Goal: Navigation & Orientation: Find specific page/section

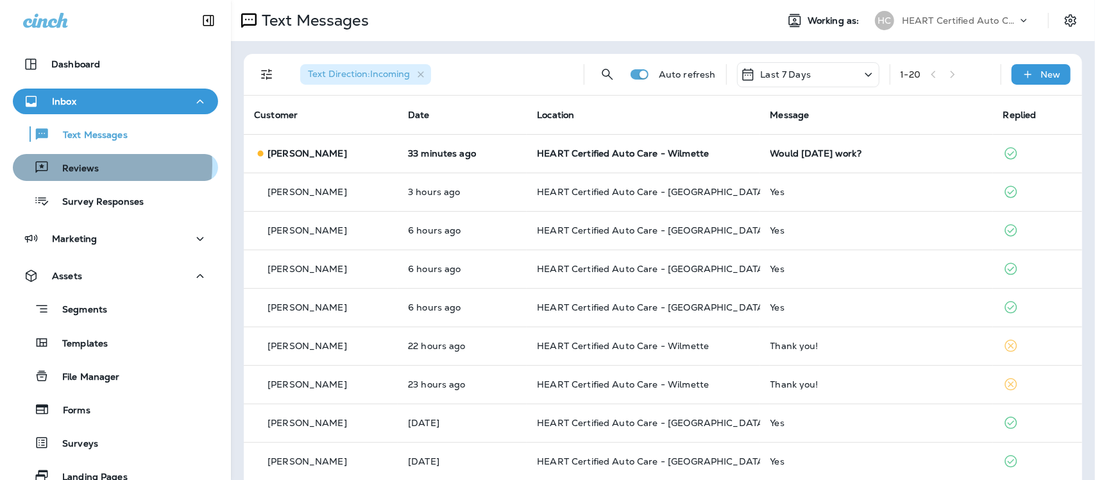
click at [82, 165] on p "Reviews" at bounding box center [73, 169] width 49 height 12
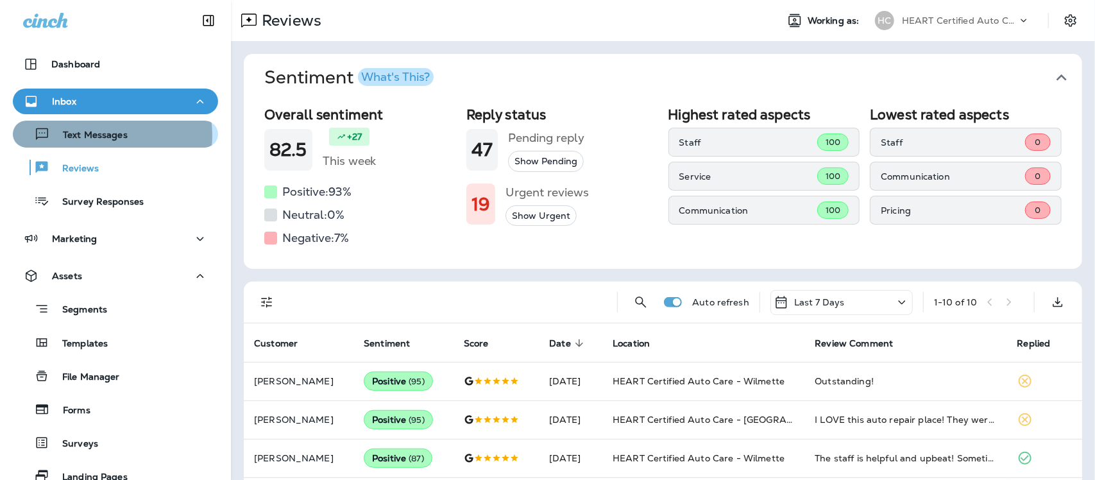
click at [97, 135] on p "Text Messages" at bounding box center [89, 136] width 78 height 12
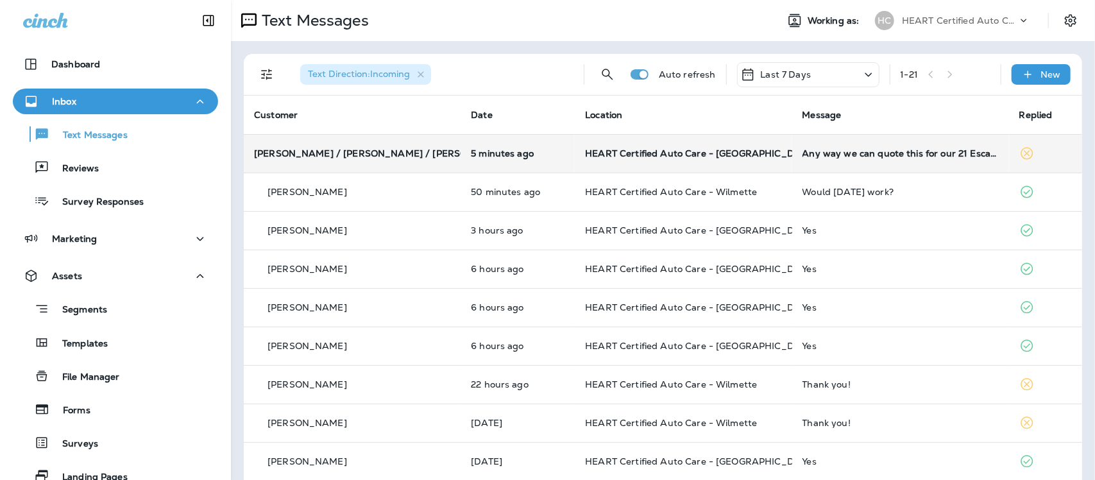
click at [603, 146] on td "HEART Certified Auto Care - [GEOGRAPHIC_DATA]" at bounding box center [683, 153] width 217 height 38
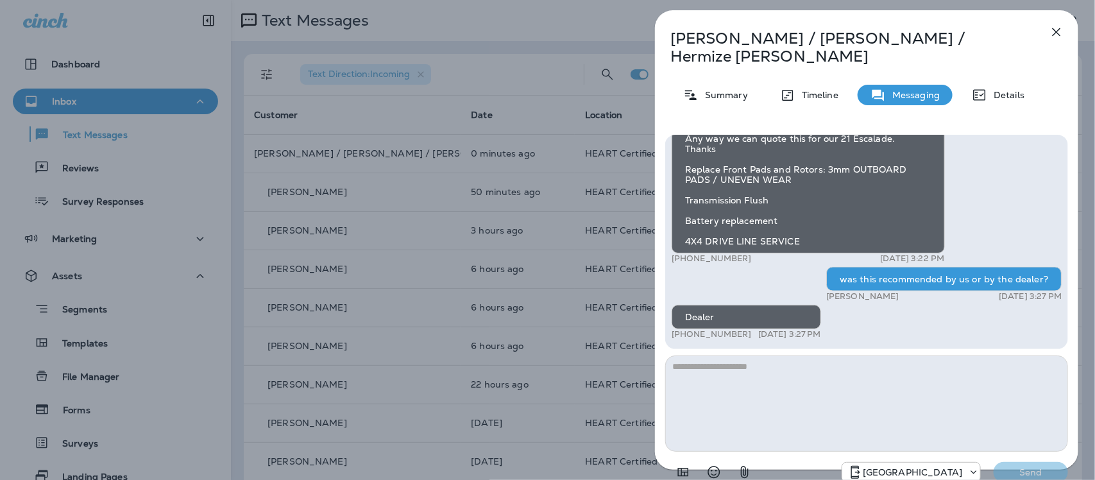
click at [1059, 33] on icon "button" at bounding box center [1056, 31] width 15 height 15
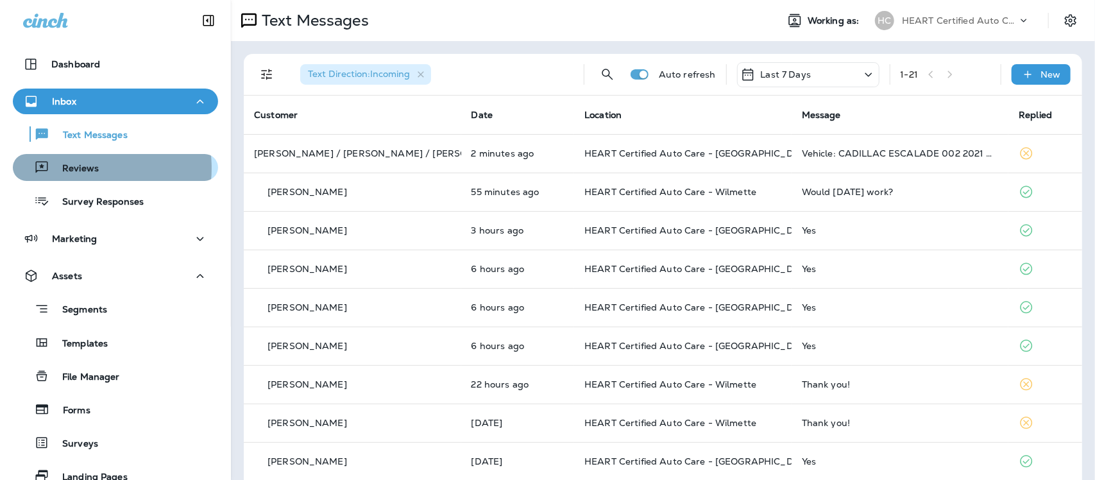
click at [71, 168] on p "Reviews" at bounding box center [73, 169] width 49 height 12
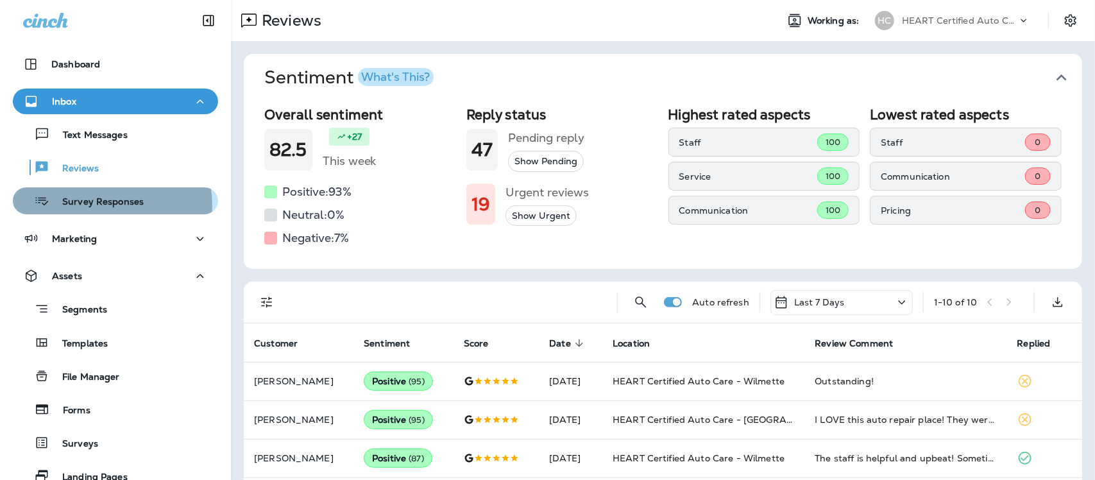
click at [94, 206] on p "Survey Responses" at bounding box center [96, 202] width 94 height 12
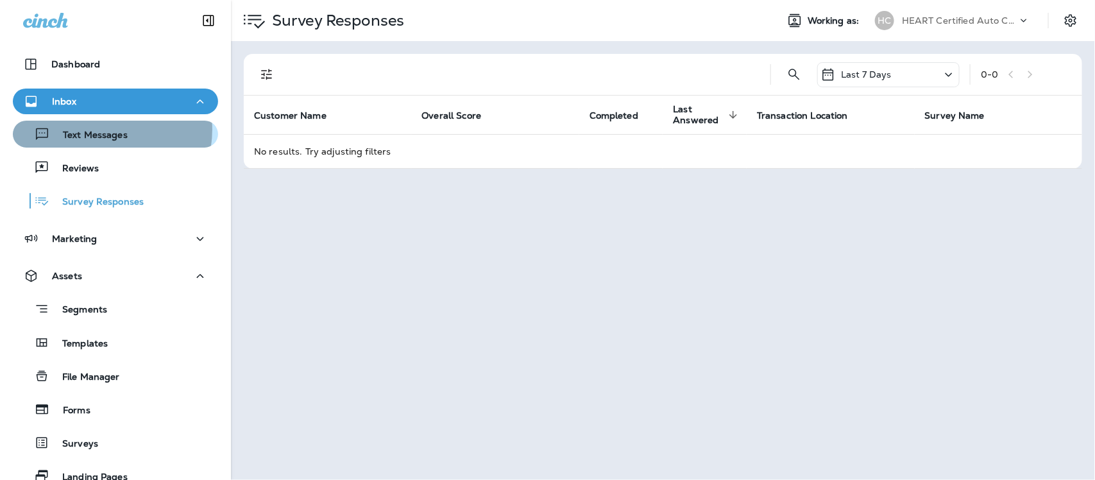
click at [101, 130] on p "Text Messages" at bounding box center [89, 136] width 78 height 12
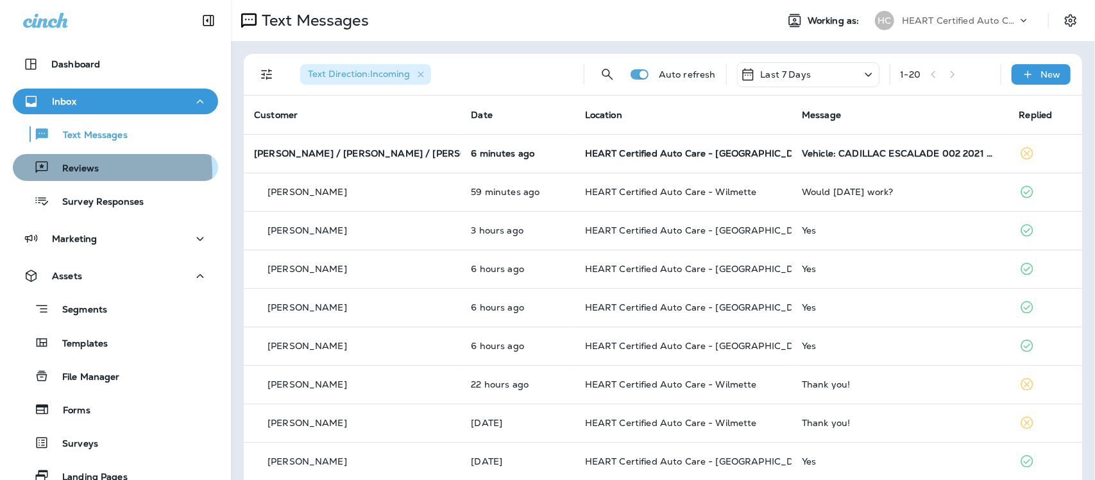
click at [76, 173] on p "Reviews" at bounding box center [73, 169] width 49 height 12
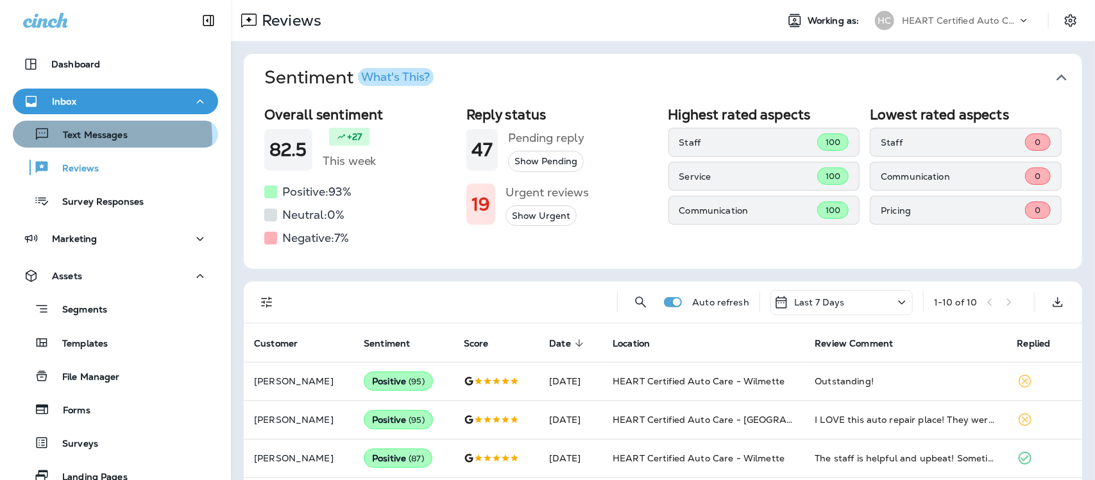
click at [103, 138] on p "Text Messages" at bounding box center [89, 136] width 78 height 12
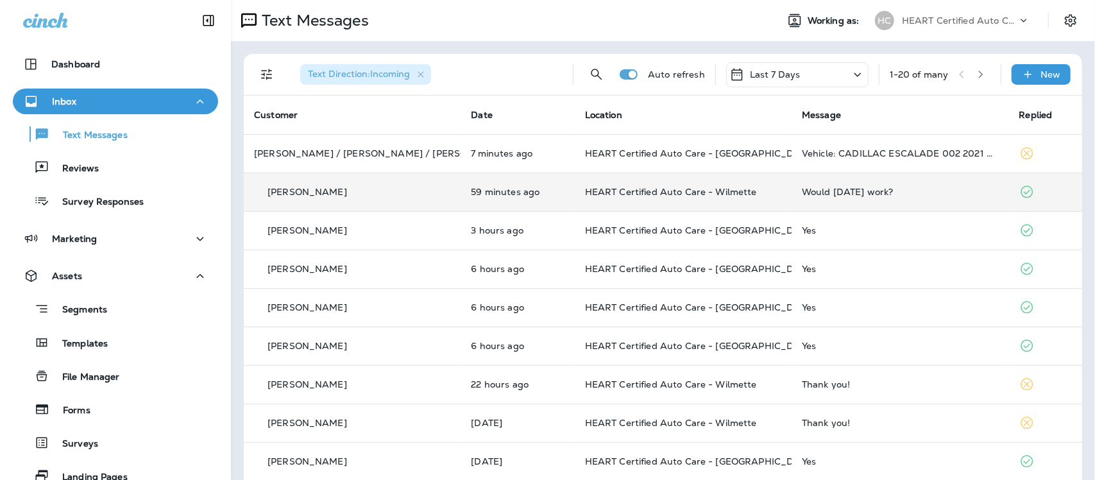
click at [869, 194] on div "Would [DATE] work?" at bounding box center [900, 192] width 196 height 10
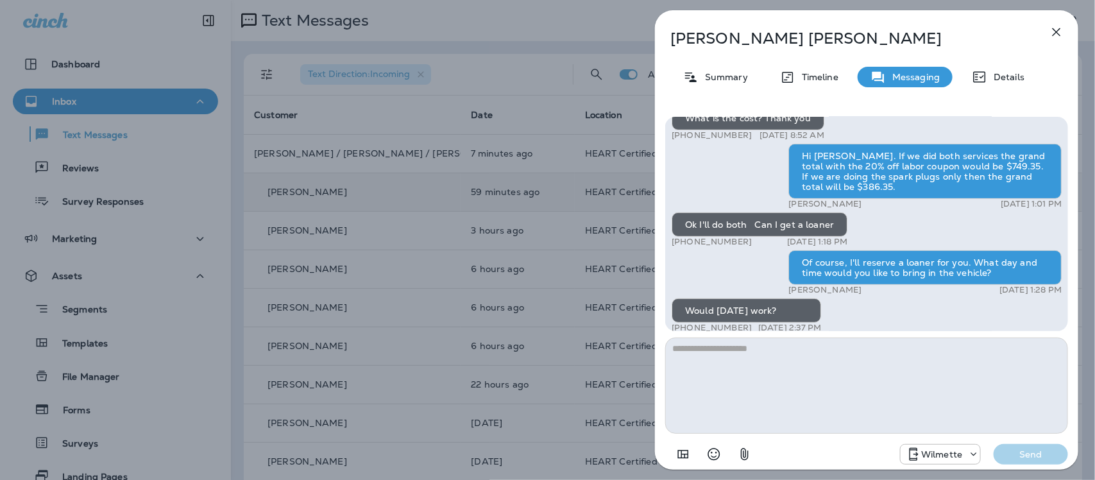
scroll to position [-240, 0]
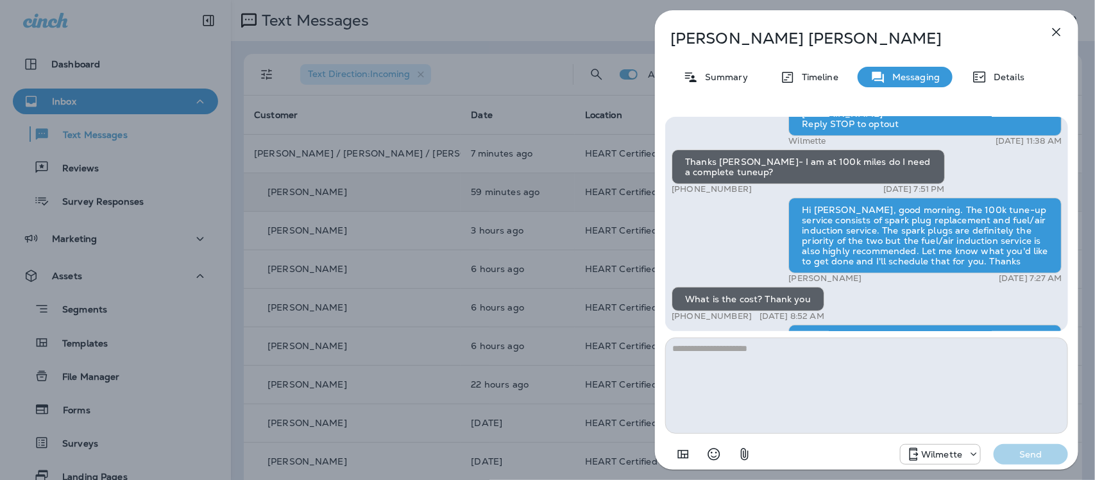
click at [1055, 33] on icon "button" at bounding box center [1056, 32] width 8 height 8
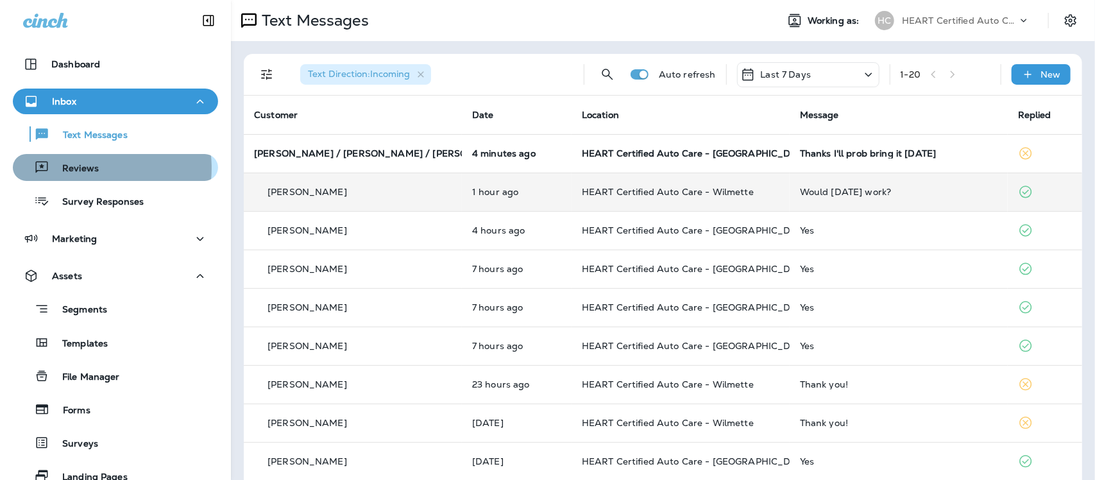
click at [79, 168] on p "Reviews" at bounding box center [73, 169] width 49 height 12
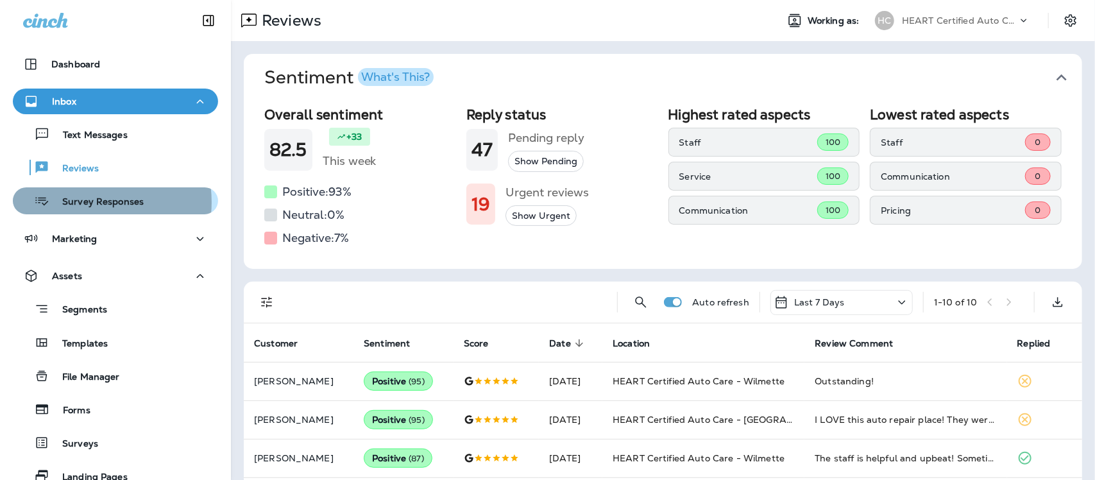
click at [81, 202] on p "Survey Responses" at bounding box center [96, 202] width 94 height 12
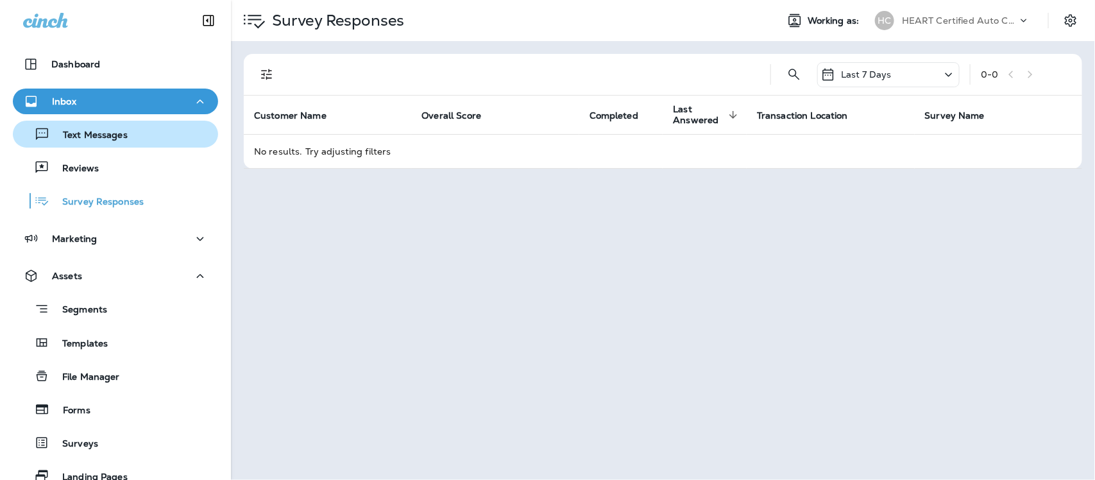
click at [78, 138] on p "Text Messages" at bounding box center [89, 136] width 78 height 12
